Goal: Task Accomplishment & Management: Use online tool/utility

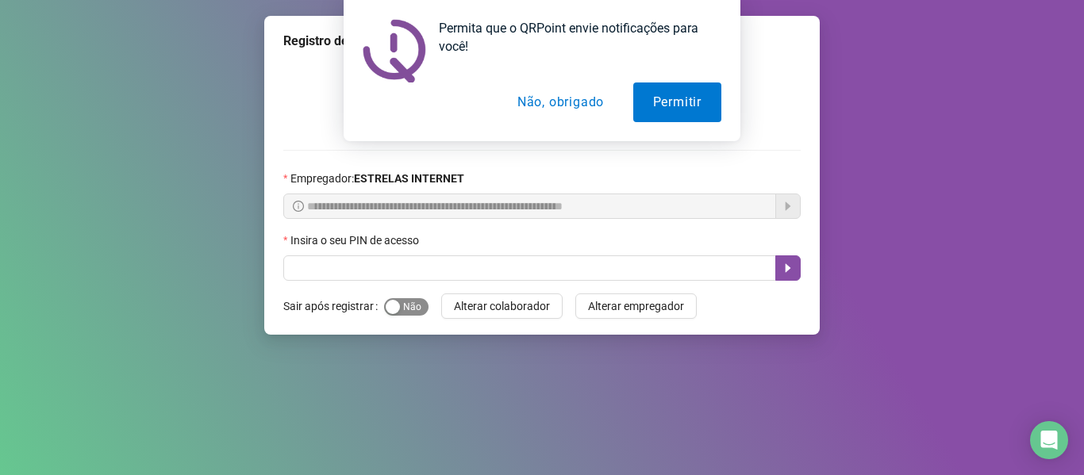
click at [411, 306] on span "Sim Não" at bounding box center [406, 306] width 44 height 17
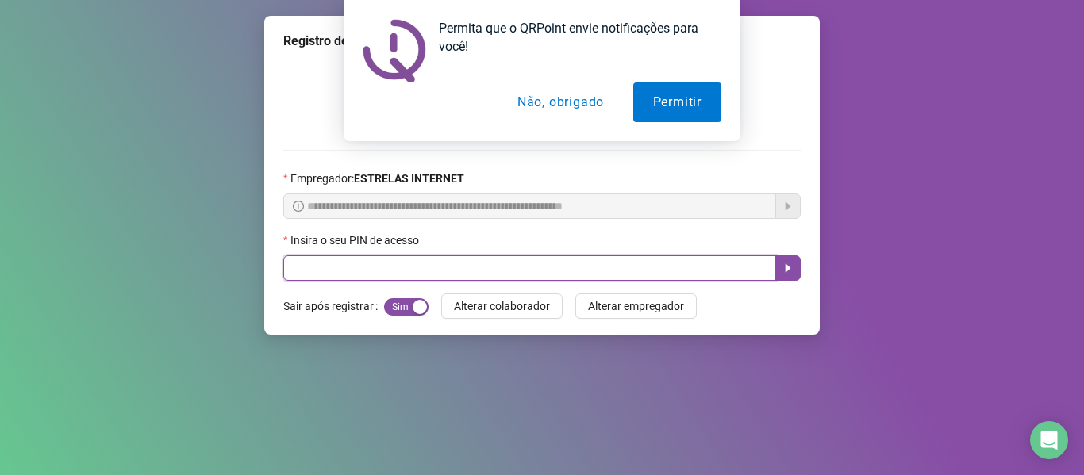
click at [394, 262] on input "text" at bounding box center [529, 268] width 493 height 25
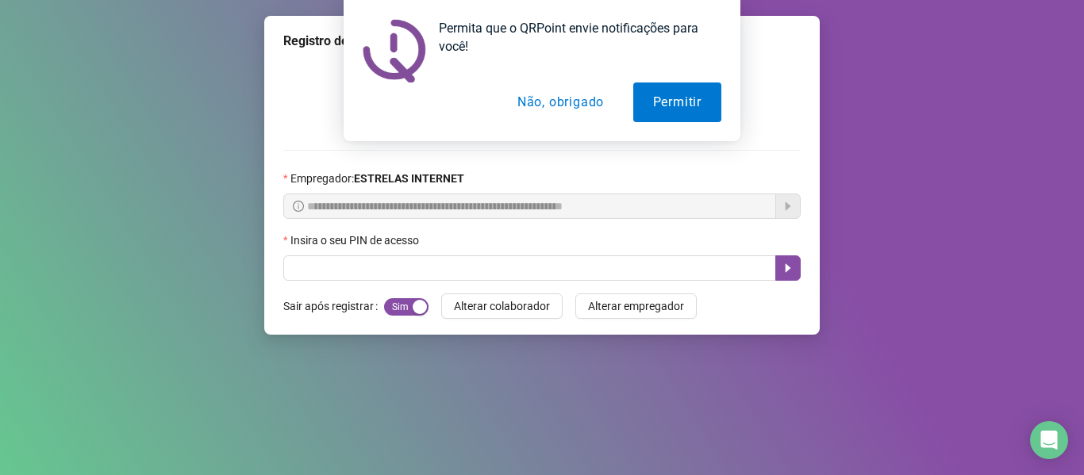
click at [536, 109] on button "Não, obrigado" at bounding box center [561, 103] width 126 height 40
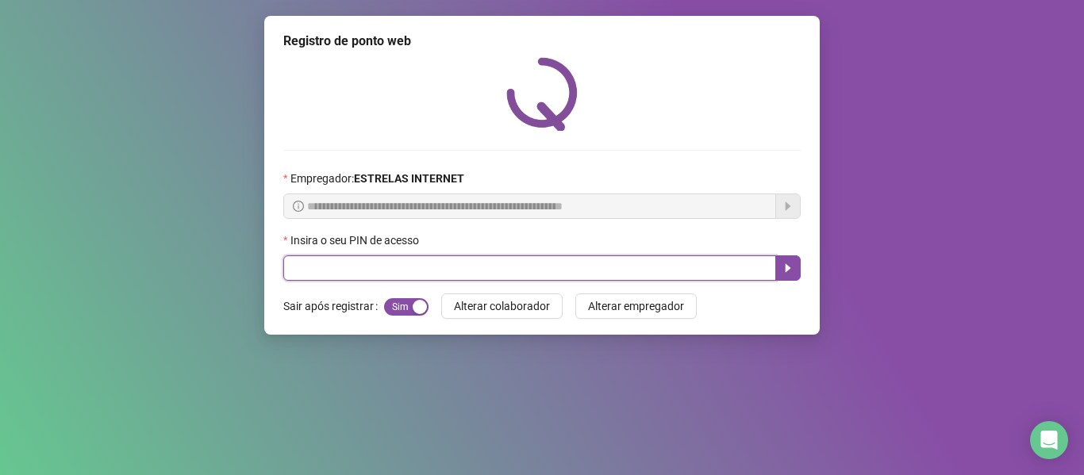
click at [460, 263] on input "text" at bounding box center [529, 268] width 493 height 25
type input "*****"
click at [783, 267] on icon "caret-right" at bounding box center [788, 268] width 13 height 13
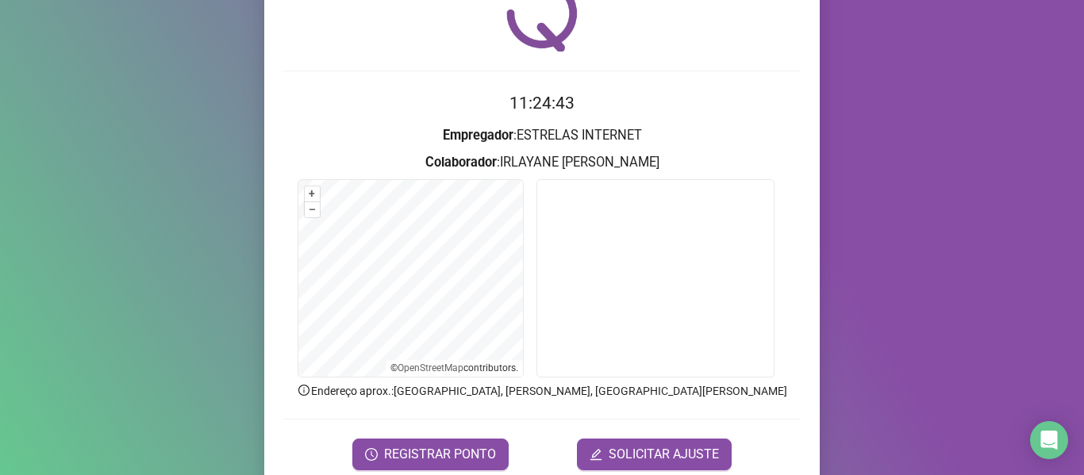
scroll to position [144, 0]
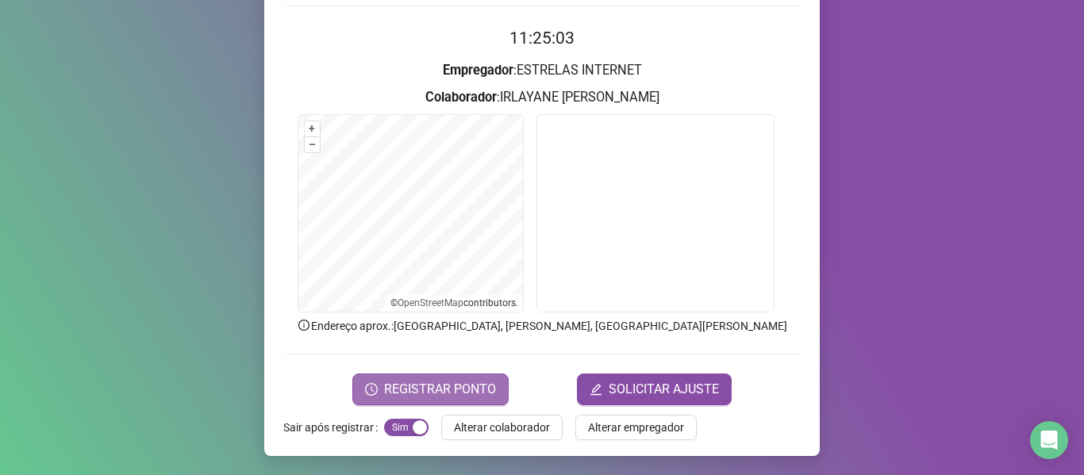
click at [441, 391] on span "REGISTRAR PONTO" at bounding box center [440, 389] width 112 height 19
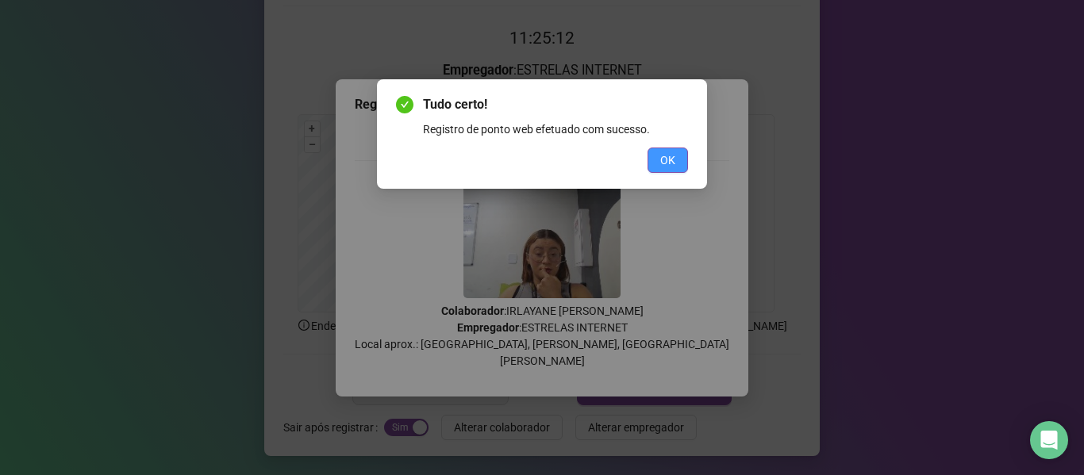
click at [671, 163] on span "OK" at bounding box center [667, 160] width 15 height 17
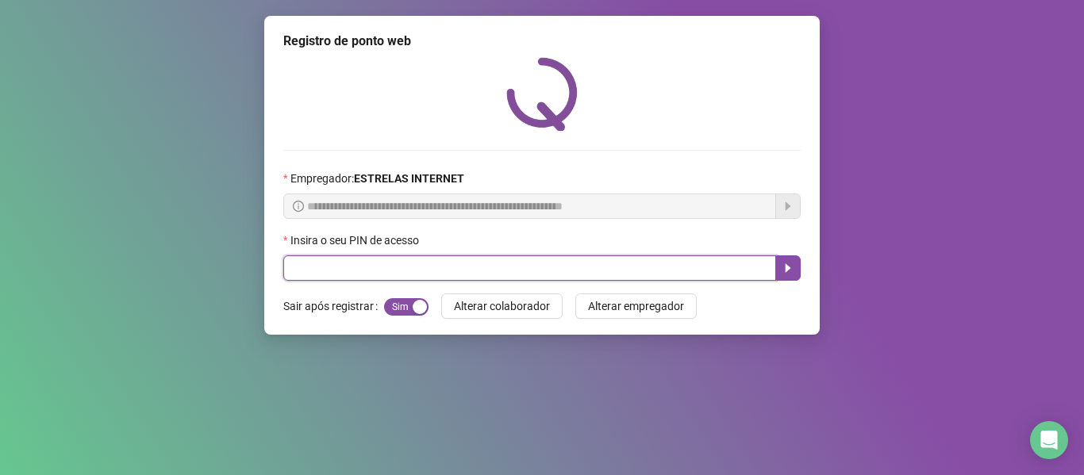
click at [436, 275] on input "text" at bounding box center [529, 268] width 493 height 25
type input "*****"
click at [786, 263] on icon "caret-right" at bounding box center [788, 268] width 13 height 13
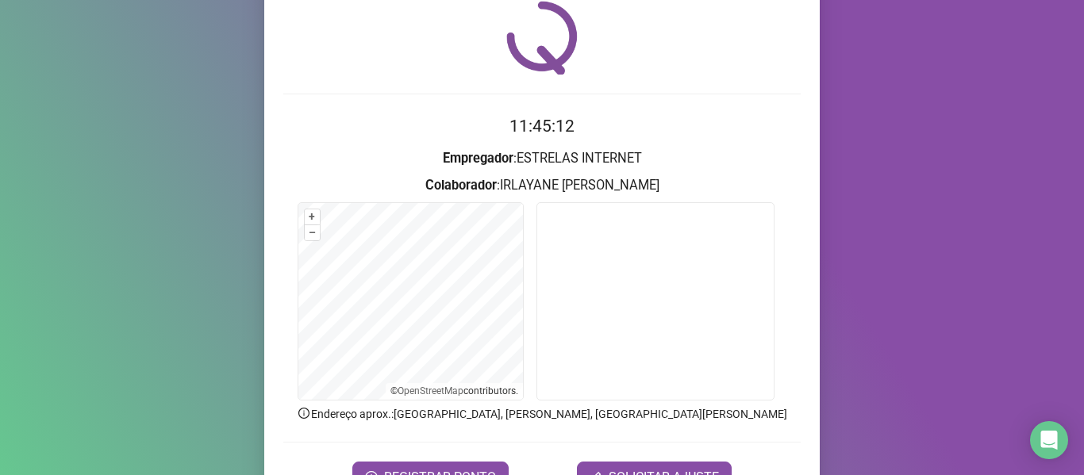
scroll to position [144, 0]
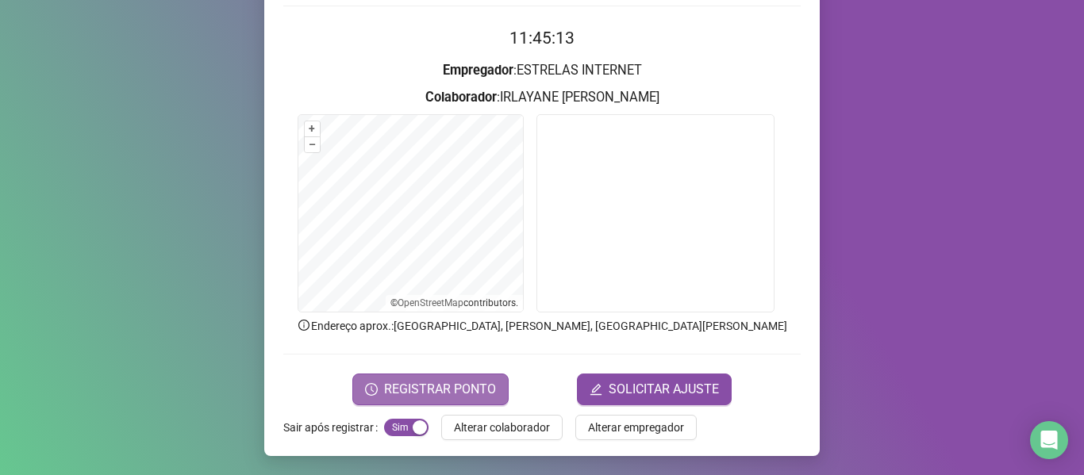
click at [375, 394] on icon "clock-circle" at bounding box center [371, 389] width 13 height 13
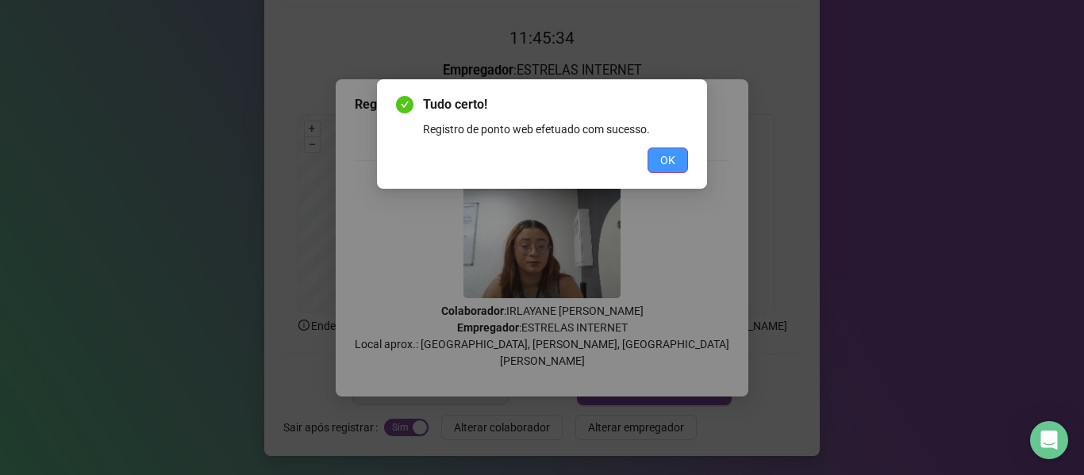
click at [664, 156] on span "OK" at bounding box center [667, 160] width 15 height 17
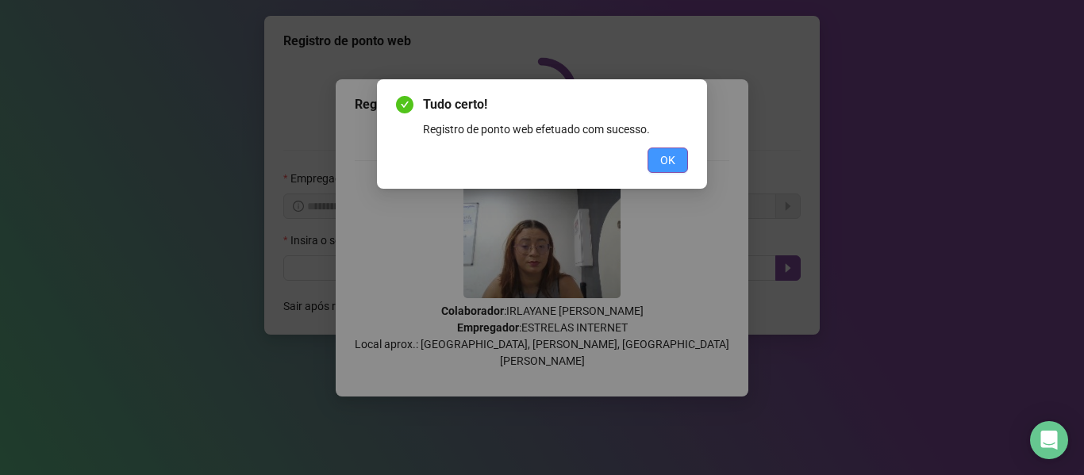
scroll to position [0, 0]
